Goal: Task Accomplishment & Management: Use online tool/utility

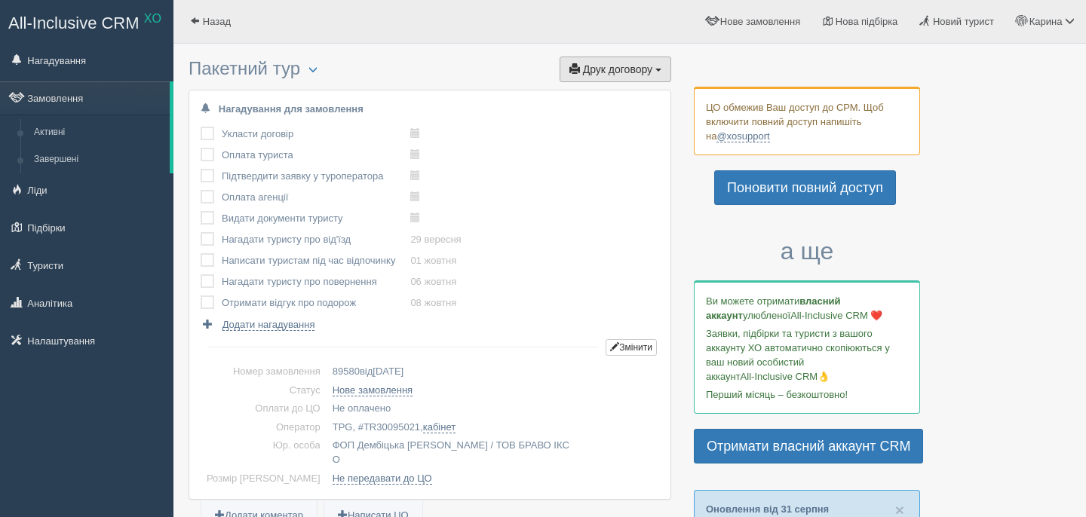
click at [617, 63] on span "Друк договору" at bounding box center [617, 69] width 69 height 12
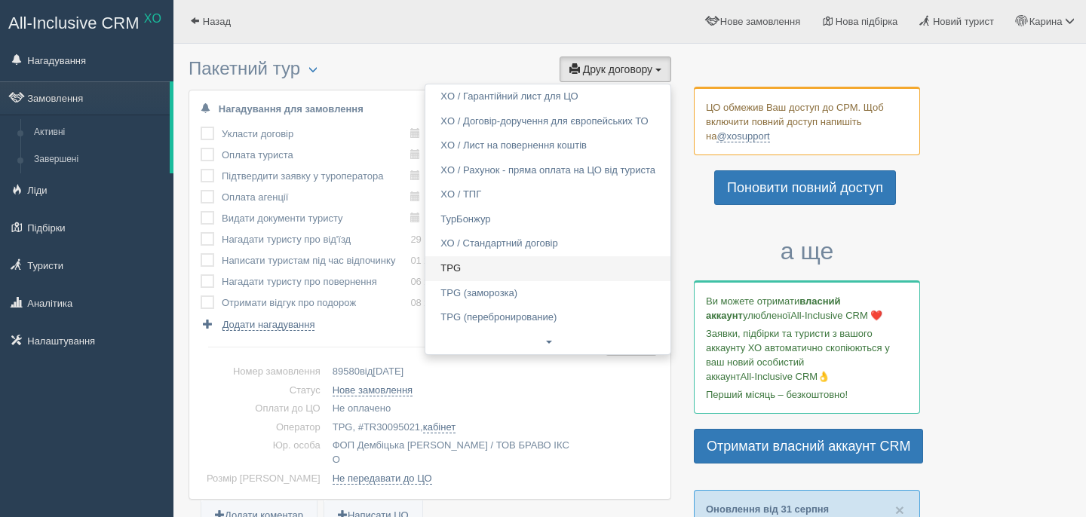
click at [479, 264] on link "TPG" at bounding box center [547, 268] width 245 height 25
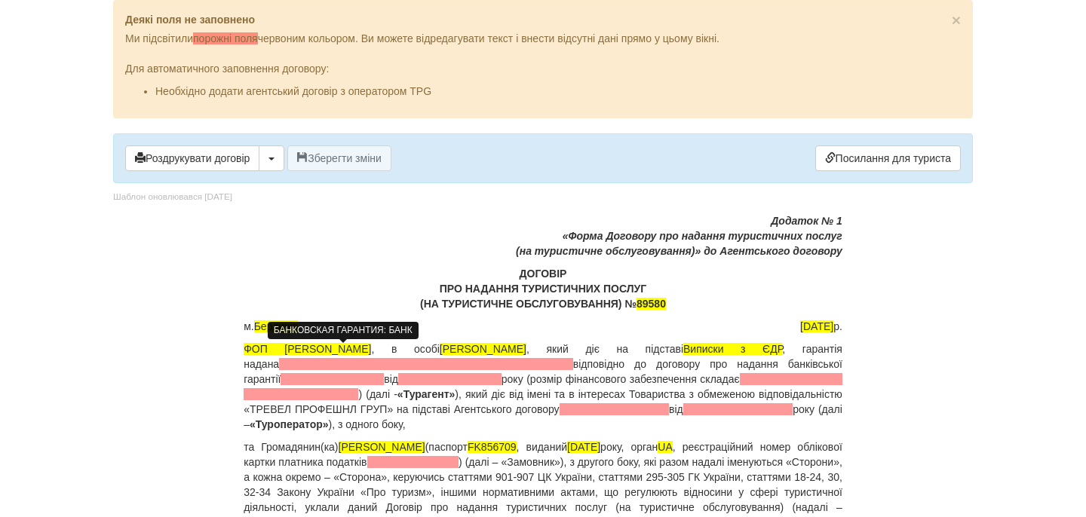
click at [378, 360] on span at bounding box center [426, 364] width 294 height 12
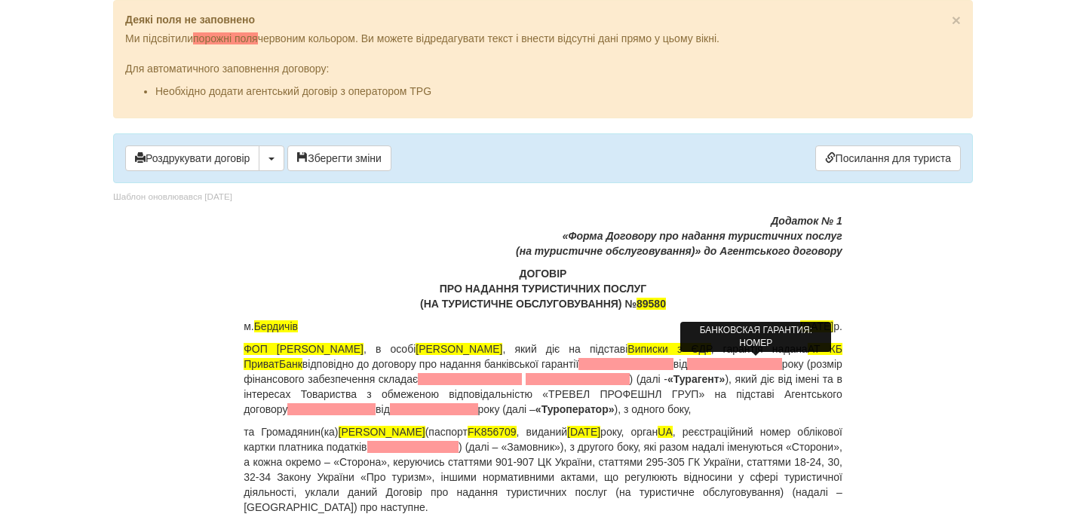
click at [672, 361] on span at bounding box center [625, 364] width 94 height 12
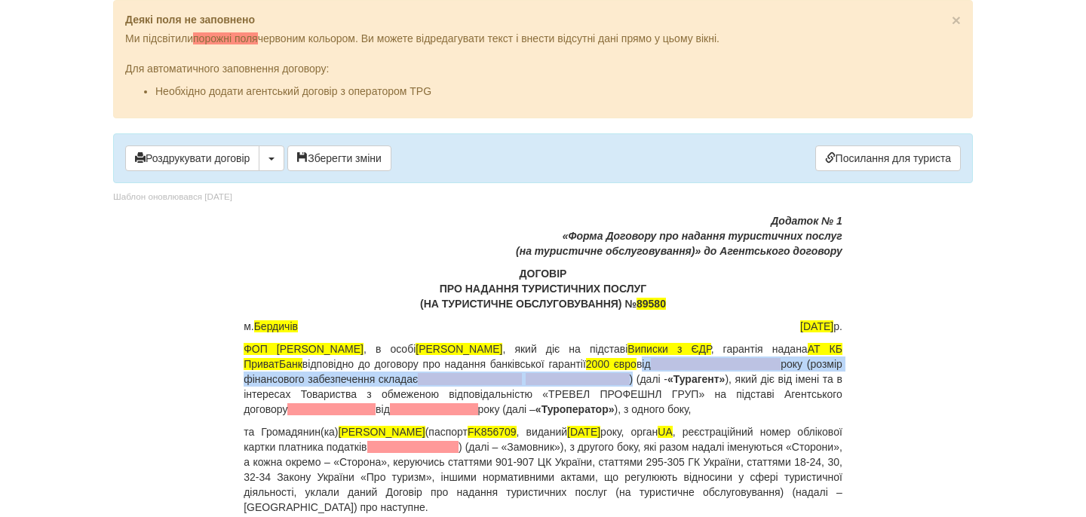
drag, startPoint x: 733, startPoint y: 363, endPoint x: 687, endPoint y: 379, distance: 48.6
click at [688, 380] on p "ФОП Дембіцька Карина Сергіївна , в особі Дембіцька Карина Сергіївна , який діє …" at bounding box center [543, 379] width 599 height 75
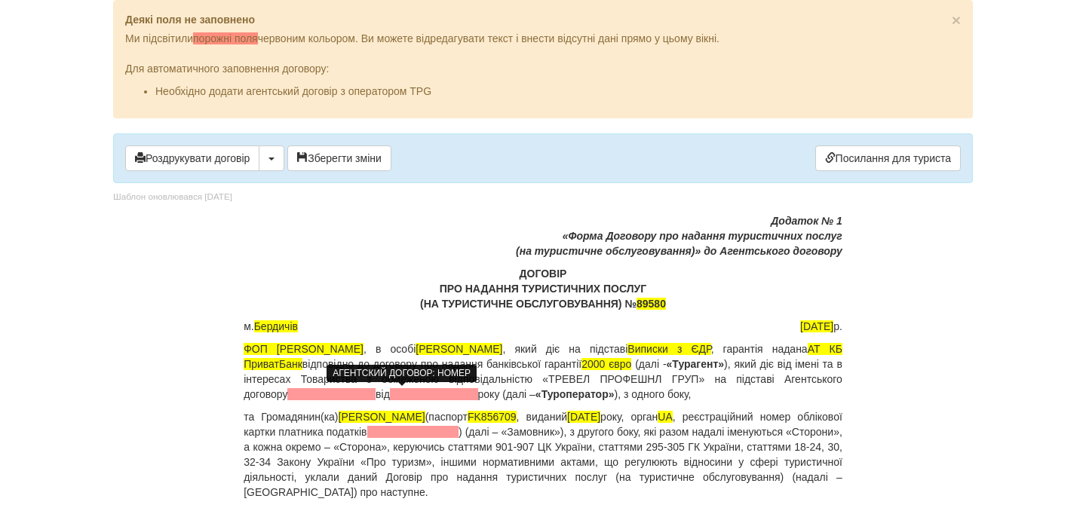
click at [375, 393] on span at bounding box center [331, 394] width 88 height 12
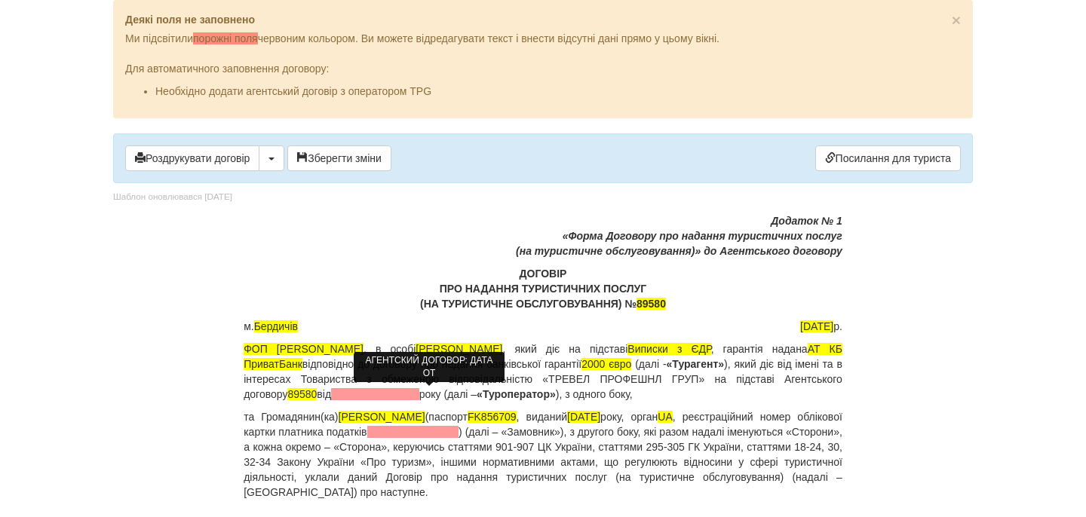
click at [419, 395] on span at bounding box center [375, 394] width 88 height 12
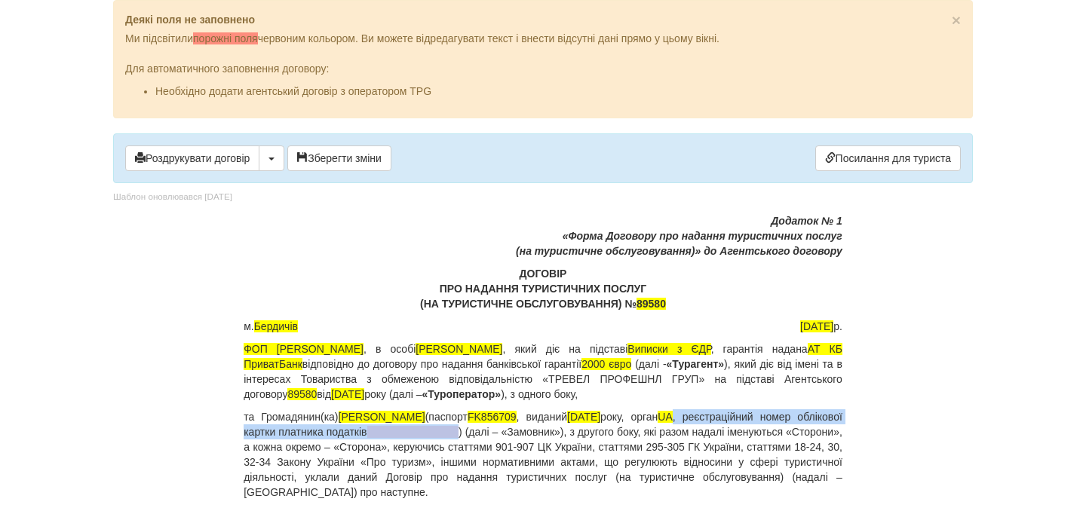
drag, startPoint x: 721, startPoint y: 417, endPoint x: 552, endPoint y: 430, distance: 169.4
click at [551, 430] on p "та Громадянин(ка) HELENKO ANNA (паспорт FK856709 , виданий 12.01.2018 року, орг…" at bounding box center [543, 454] width 599 height 90
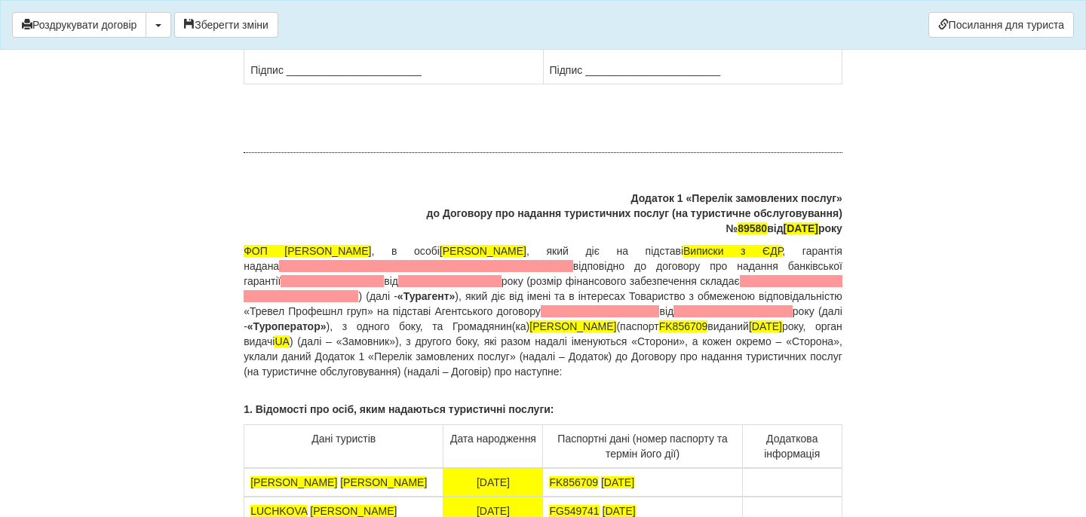
scroll to position [11302, 0]
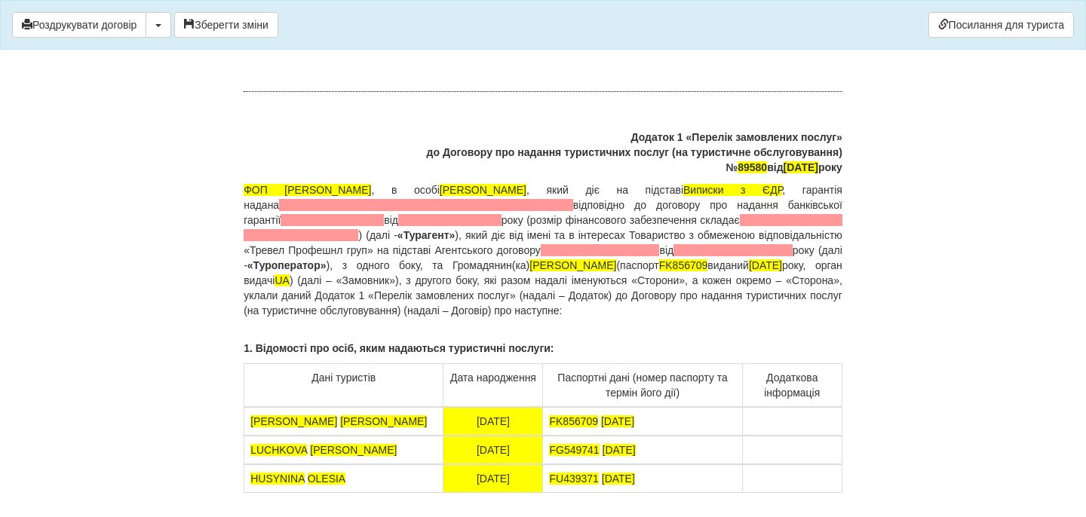
drag, startPoint x: 683, startPoint y: 231, endPoint x: 552, endPoint y: 227, distance: 131.2
drag, startPoint x: 662, startPoint y: 259, endPoint x: 549, endPoint y: 259, distance: 113.1
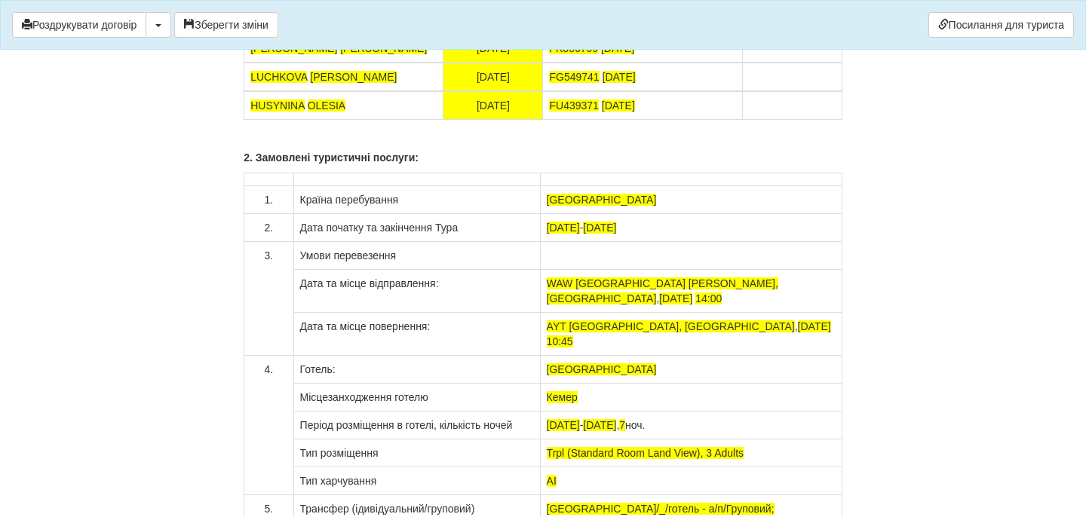
scroll to position [11706, 0]
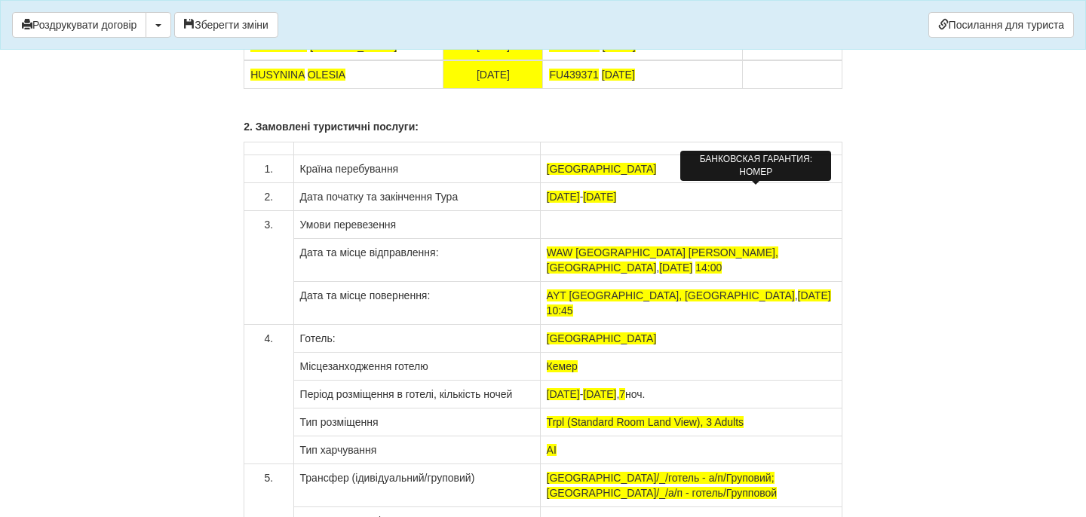
drag, startPoint x: 731, startPoint y: 195, endPoint x: 688, endPoint y: 213, distance: 47.0
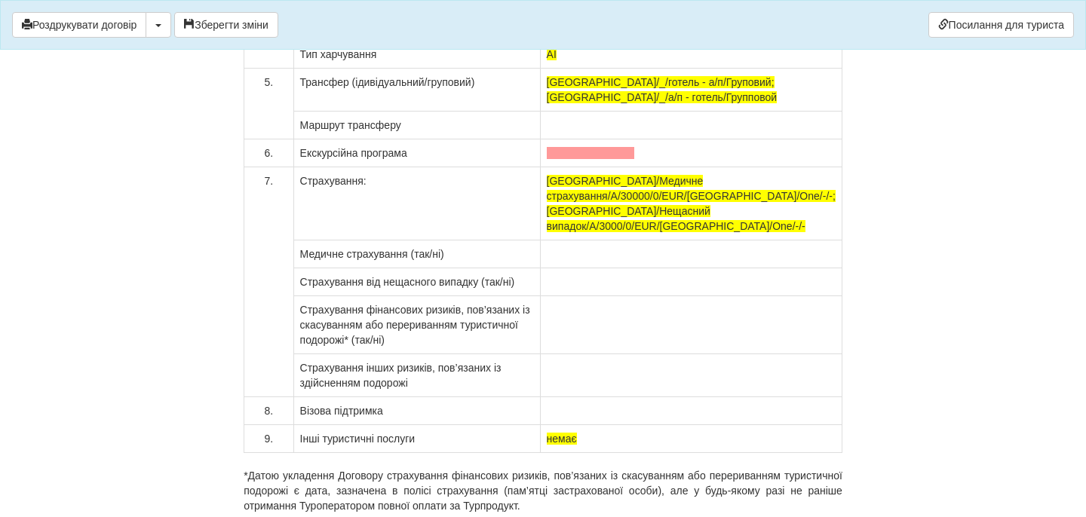
scroll to position [12165, 0]
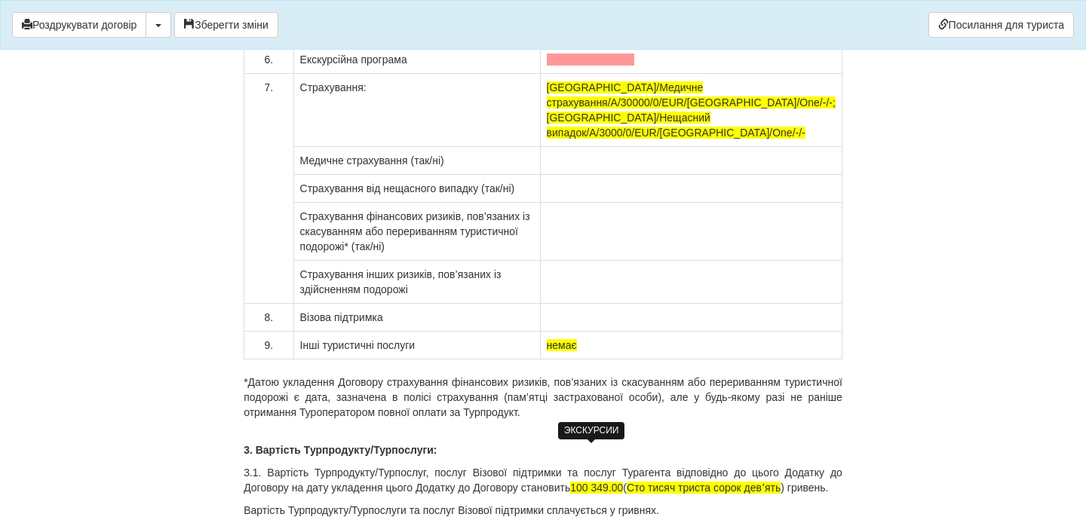
click at [599, 66] on span at bounding box center [591, 60] width 88 height 12
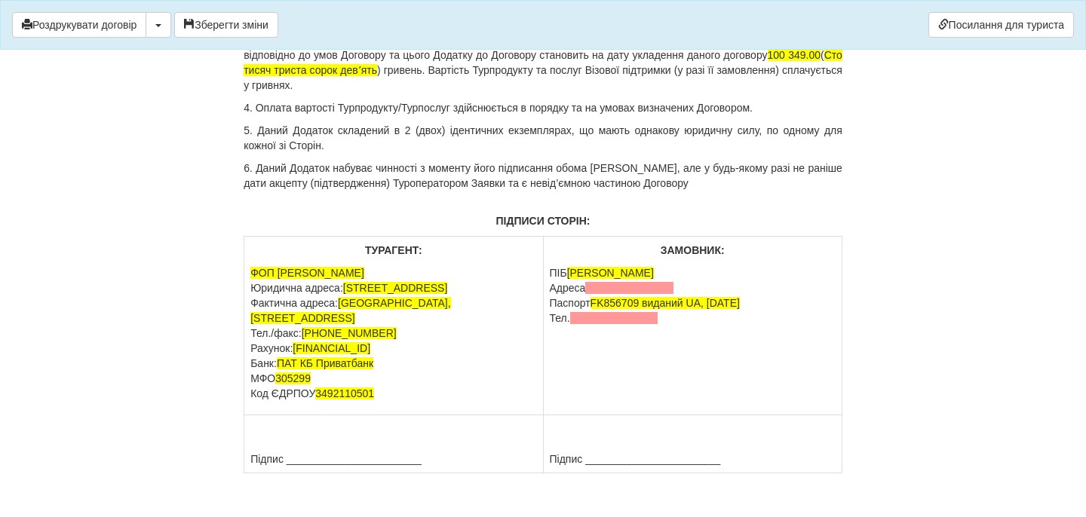
scroll to position [12712, 0]
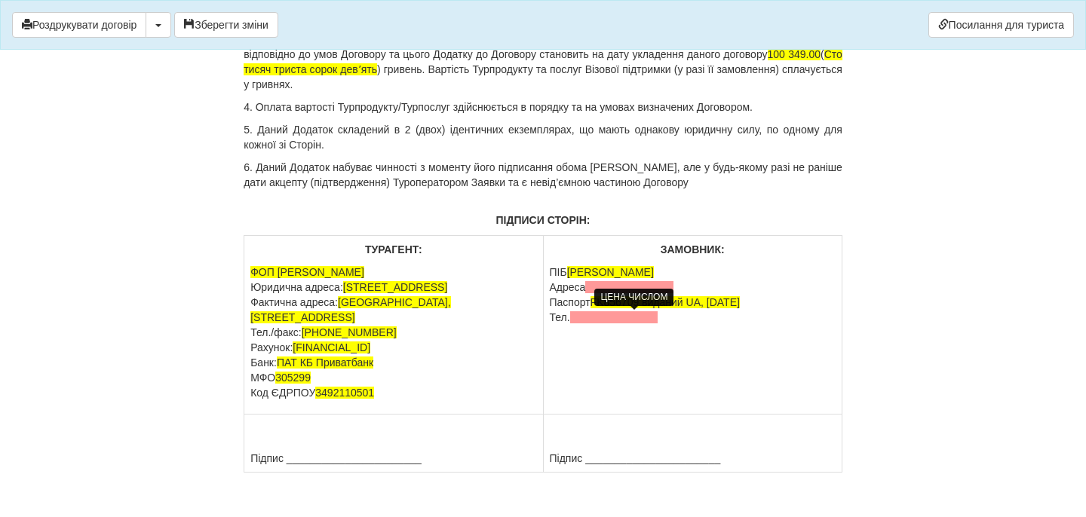
drag, startPoint x: 603, startPoint y: 317, endPoint x: 660, endPoint y: 320, distance: 57.4
drag, startPoint x: 668, startPoint y: 317, endPoint x: 839, endPoint y: 323, distance: 171.2
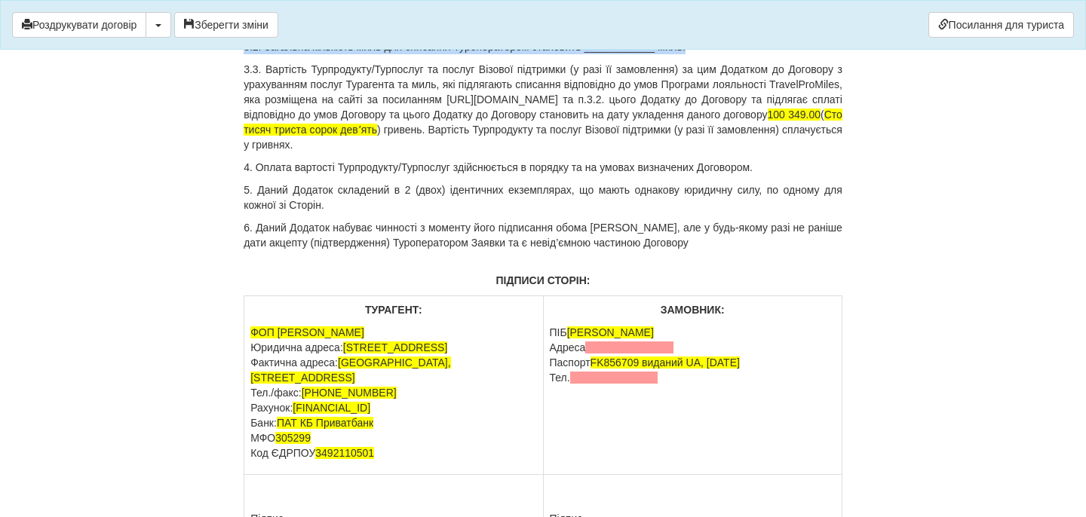
drag, startPoint x: 703, startPoint y: 427, endPoint x: 219, endPoint y: 399, distance: 484.9
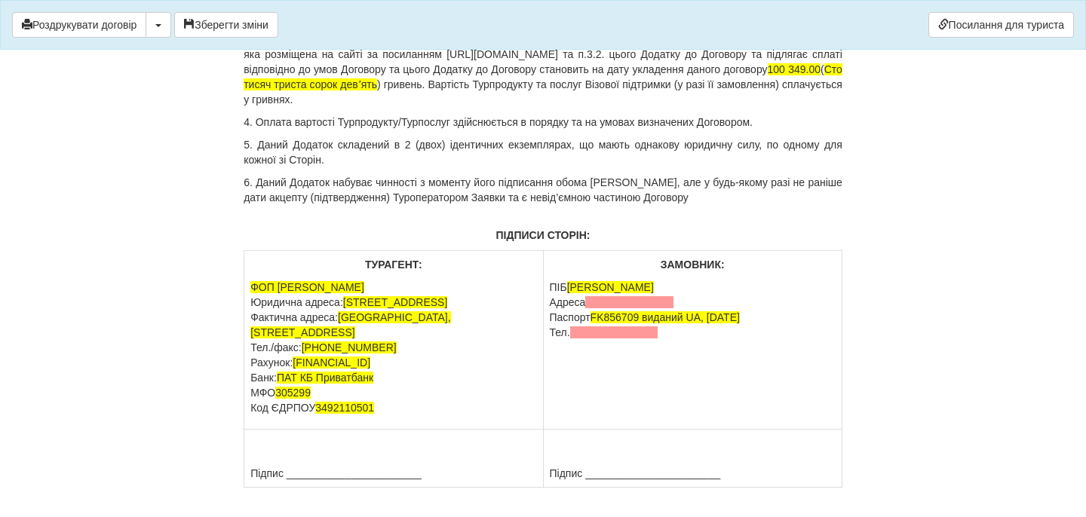
drag, startPoint x: 610, startPoint y: 317, endPoint x: 663, endPoint y: 338, distance: 56.8
copy p "96 000 ( дев'яносто шість тисяч грн.00 коп. ) гривень по курсу туроператора 49.…"
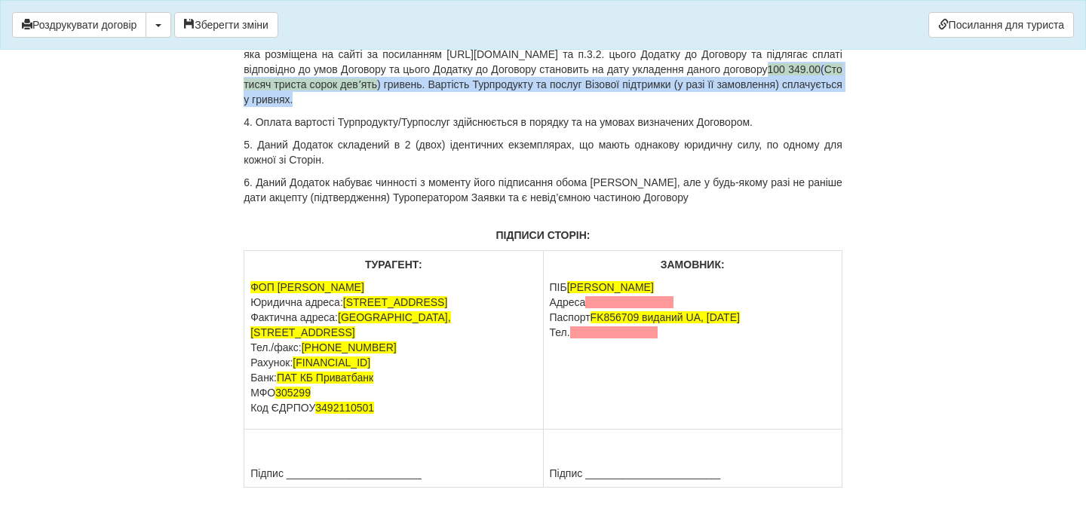
drag, startPoint x: 550, startPoint y: 461, endPoint x: 751, endPoint y: 483, distance: 201.8
click at [751, 107] on p "3.3. Вартість Турпродукту/Турпослуг та послуг Візової підтримки (у разі її замо…" at bounding box center [543, 62] width 599 height 90
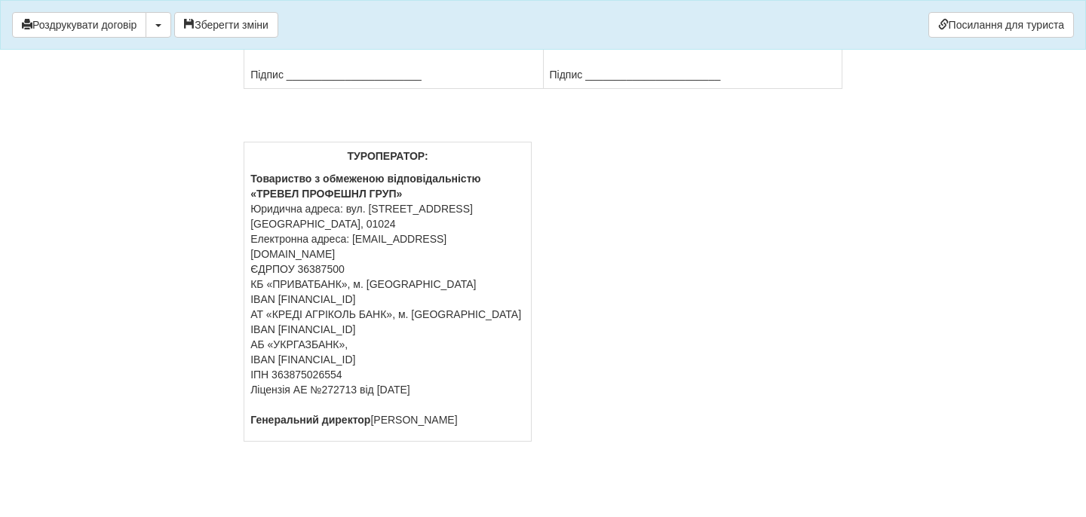
scroll to position [13263, 0]
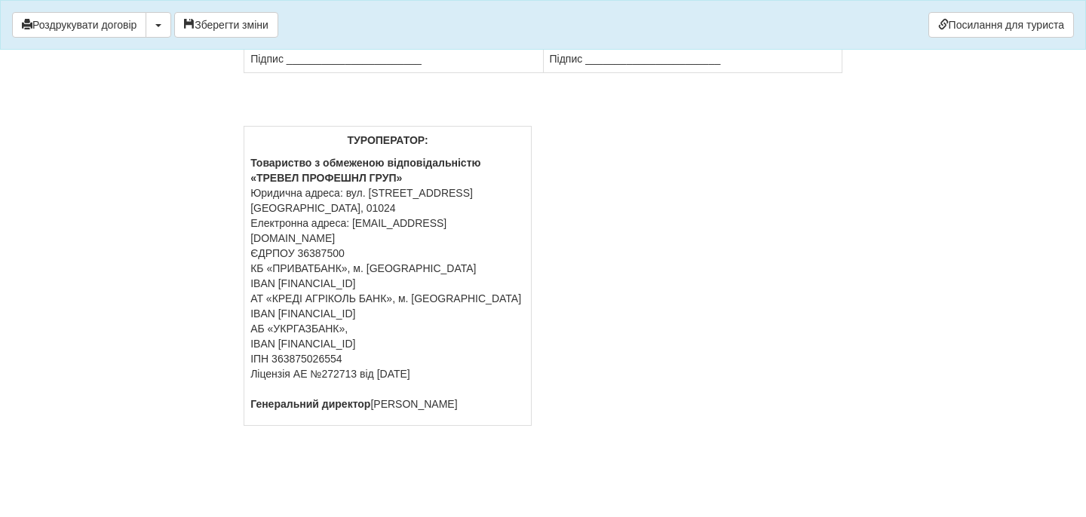
drag, startPoint x: 684, startPoint y: 130, endPoint x: 554, endPoint y: 130, distance: 129.7
drag, startPoint x: 662, startPoint y: 136, endPoint x: 546, endPoint y: 143, distance: 116.3
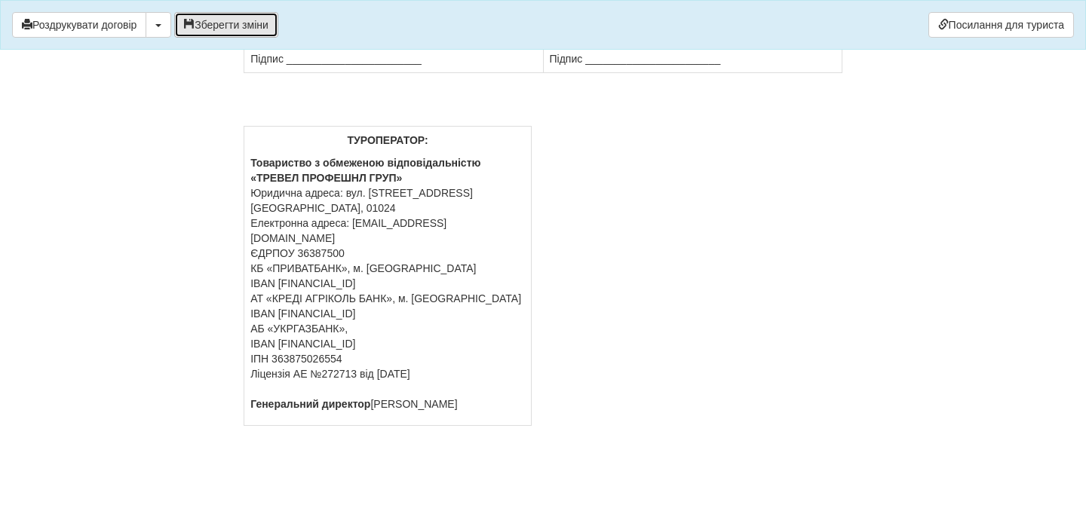
click at [234, 18] on button "Зберегти зміни" at bounding box center [226, 25] width 104 height 26
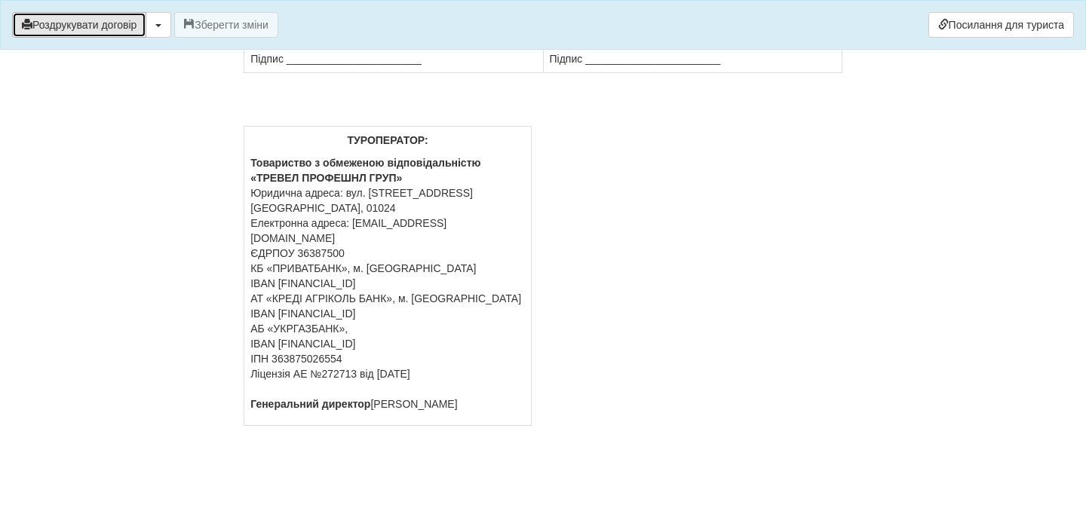
click at [124, 31] on button "Роздрукувати договір" at bounding box center [79, 25] width 134 height 26
click at [117, 26] on button "Роздрукувати договір" at bounding box center [79, 25] width 134 height 26
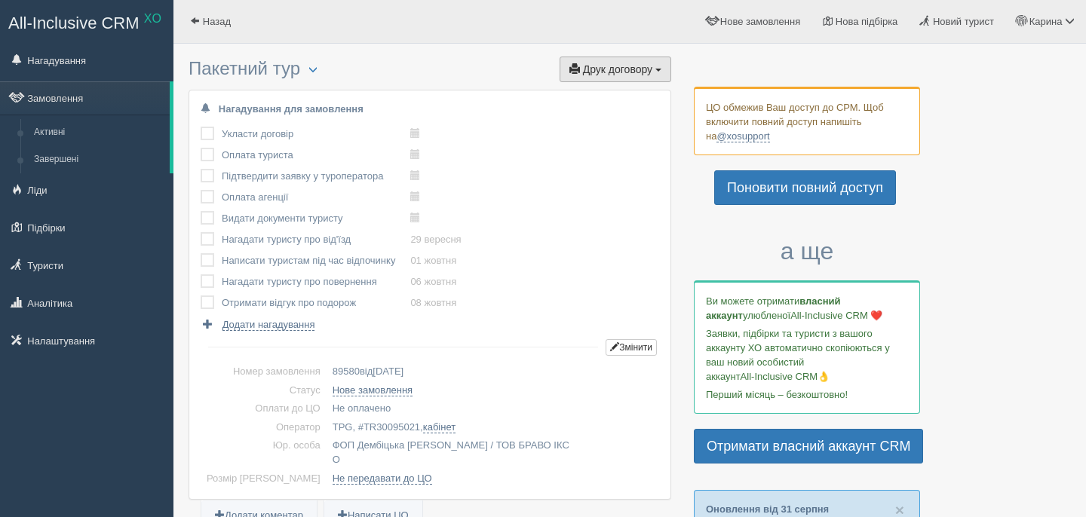
click at [600, 64] on span "Друк договору" at bounding box center [617, 69] width 69 height 12
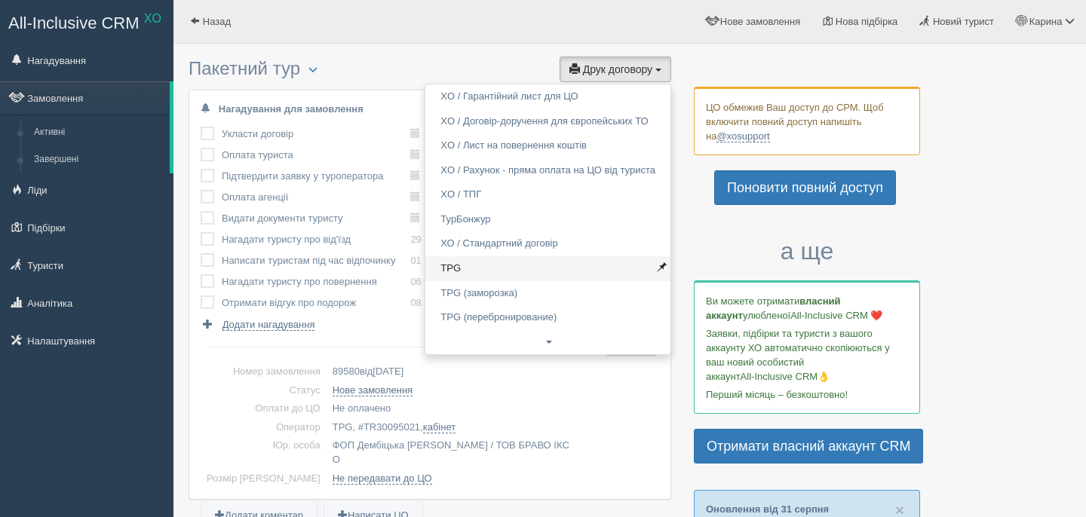
click at [505, 277] on link "TPG" at bounding box center [547, 268] width 245 height 25
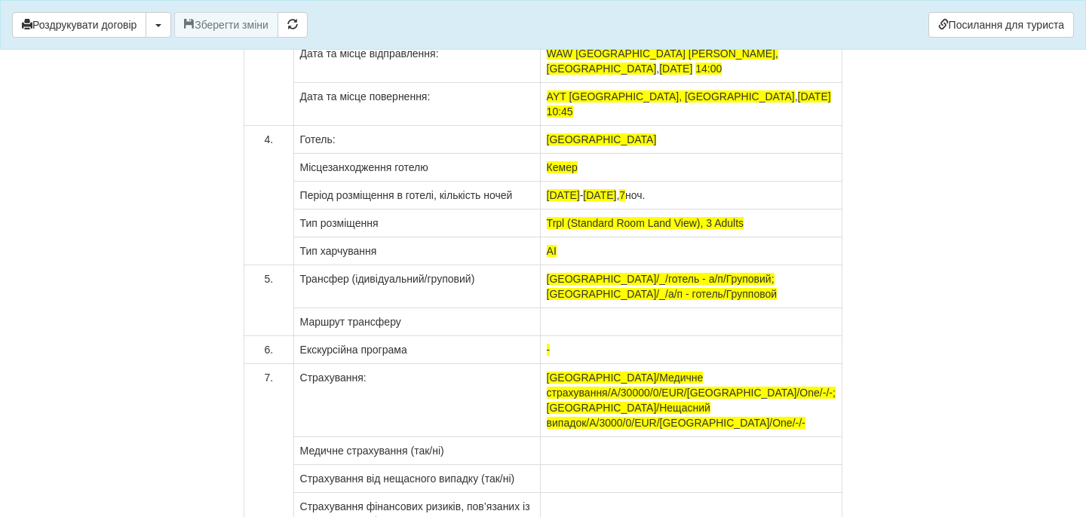
scroll to position [11738, 0]
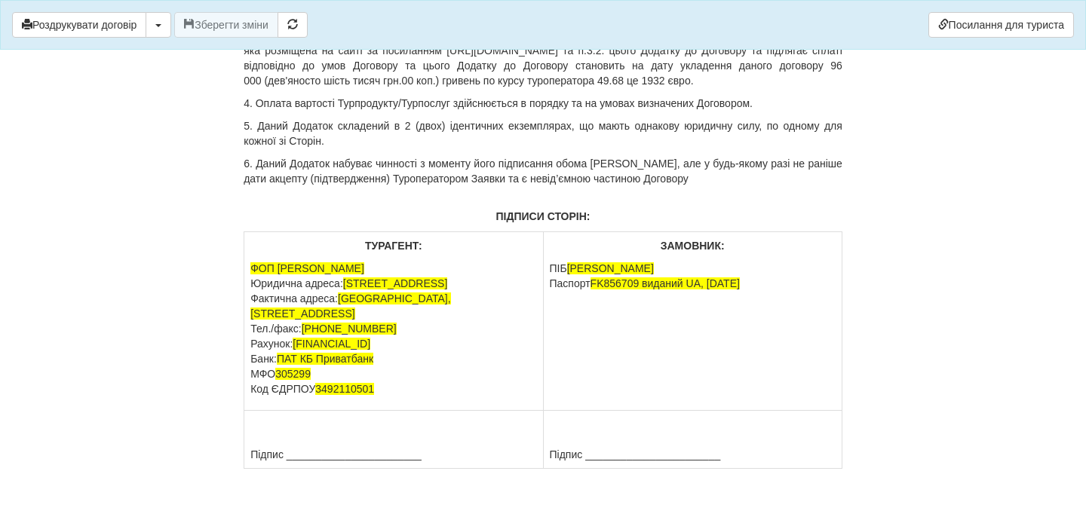
scroll to position [12616, 0]
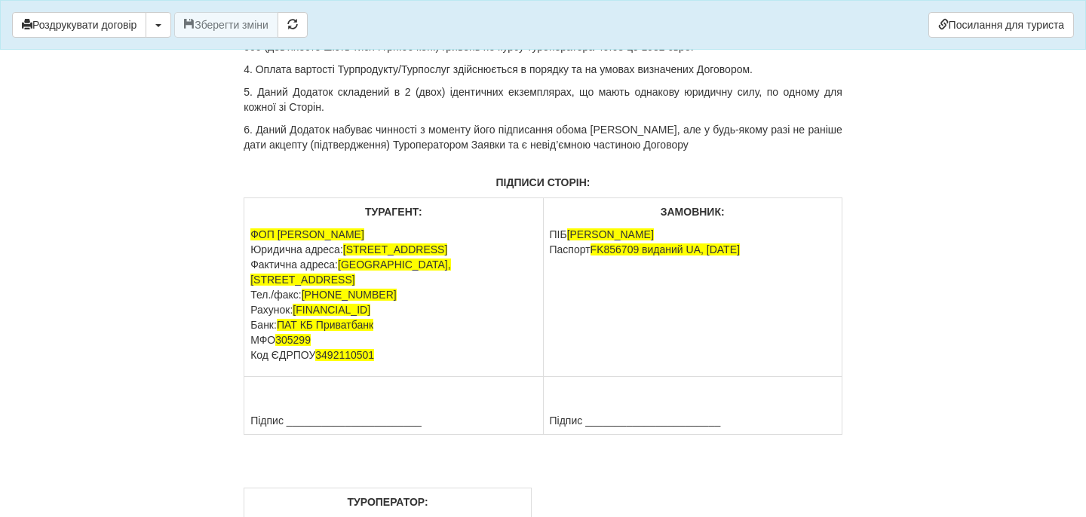
drag, startPoint x: 356, startPoint y: 318, endPoint x: 440, endPoint y: 321, distance: 83.7
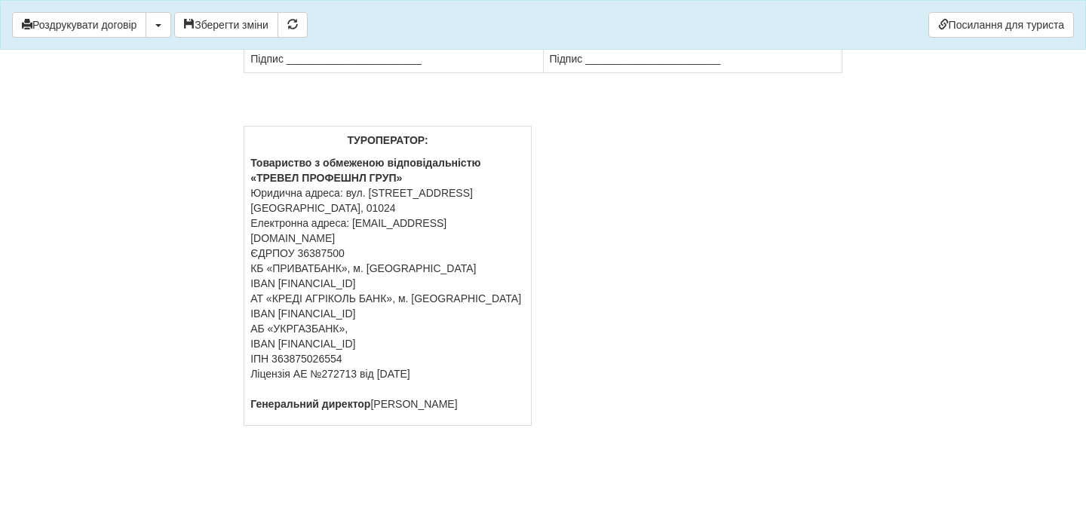
scroll to position [13205, 0]
click at [241, 24] on button "Зберегти зміни" at bounding box center [226, 25] width 104 height 26
click at [120, 23] on button "Роздрукувати договір" at bounding box center [79, 25] width 134 height 26
